Goal: Information Seeking & Learning: Learn about a topic

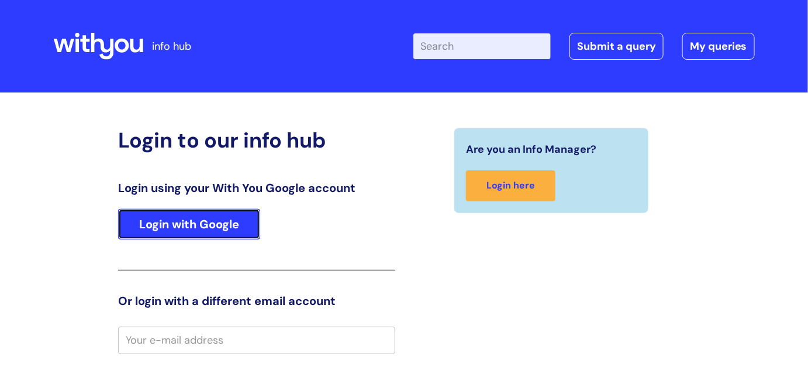
click at [203, 223] on link "Login with Google" at bounding box center [189, 224] width 142 height 30
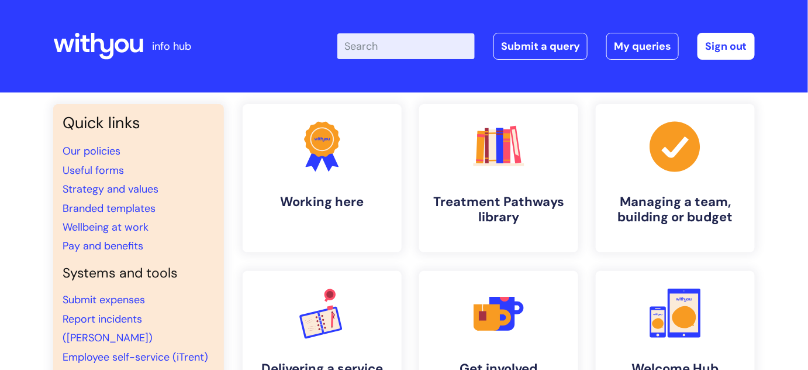
click at [394, 37] on input "Enter your search term here..." at bounding box center [405, 46] width 137 height 26
type input "eap"
click button "Search" at bounding box center [0, 0] width 0 height 0
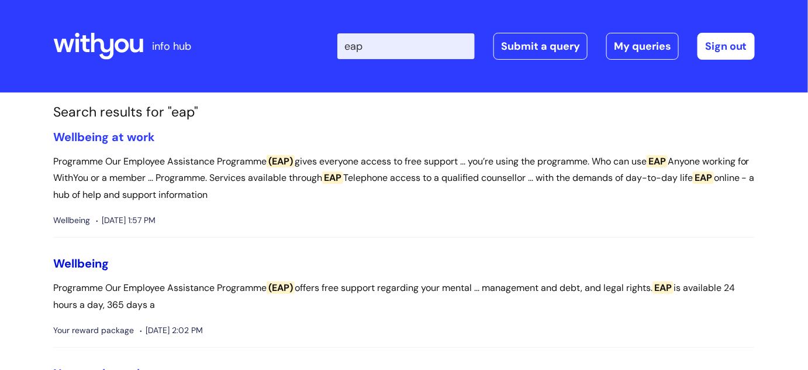
click at [77, 266] on link "Wellbeing" at bounding box center [81, 263] width 56 height 15
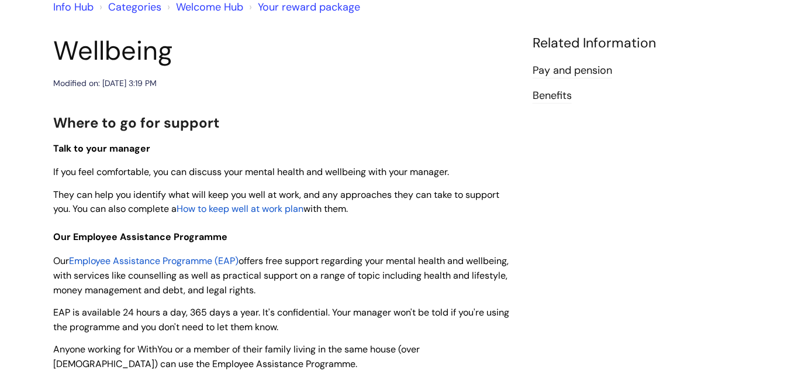
scroll to position [105, 0]
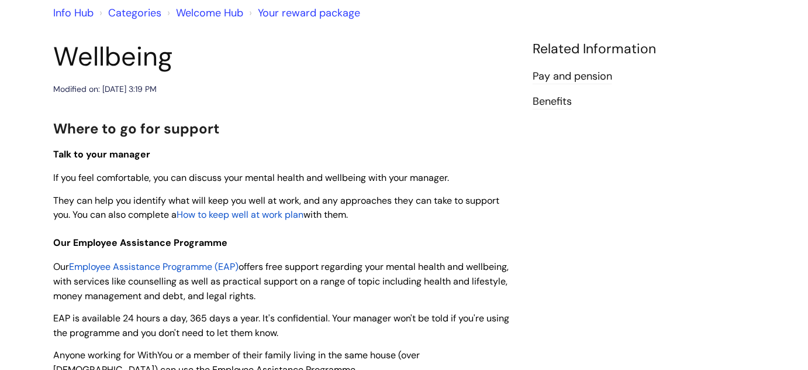
drag, startPoint x: 811, startPoint y: 43, endPoint x: 802, endPoint y: 73, distance: 31.6
click at [802, 73] on html "info hub Enter your search term here... Search Submit a query My queries Welcom…" at bounding box center [404, 80] width 808 height 370
click at [212, 266] on span "Employee Assistance Programme (EAP)" at bounding box center [154, 266] width 170 height 12
